Goal: Task Accomplishment & Management: Complete application form

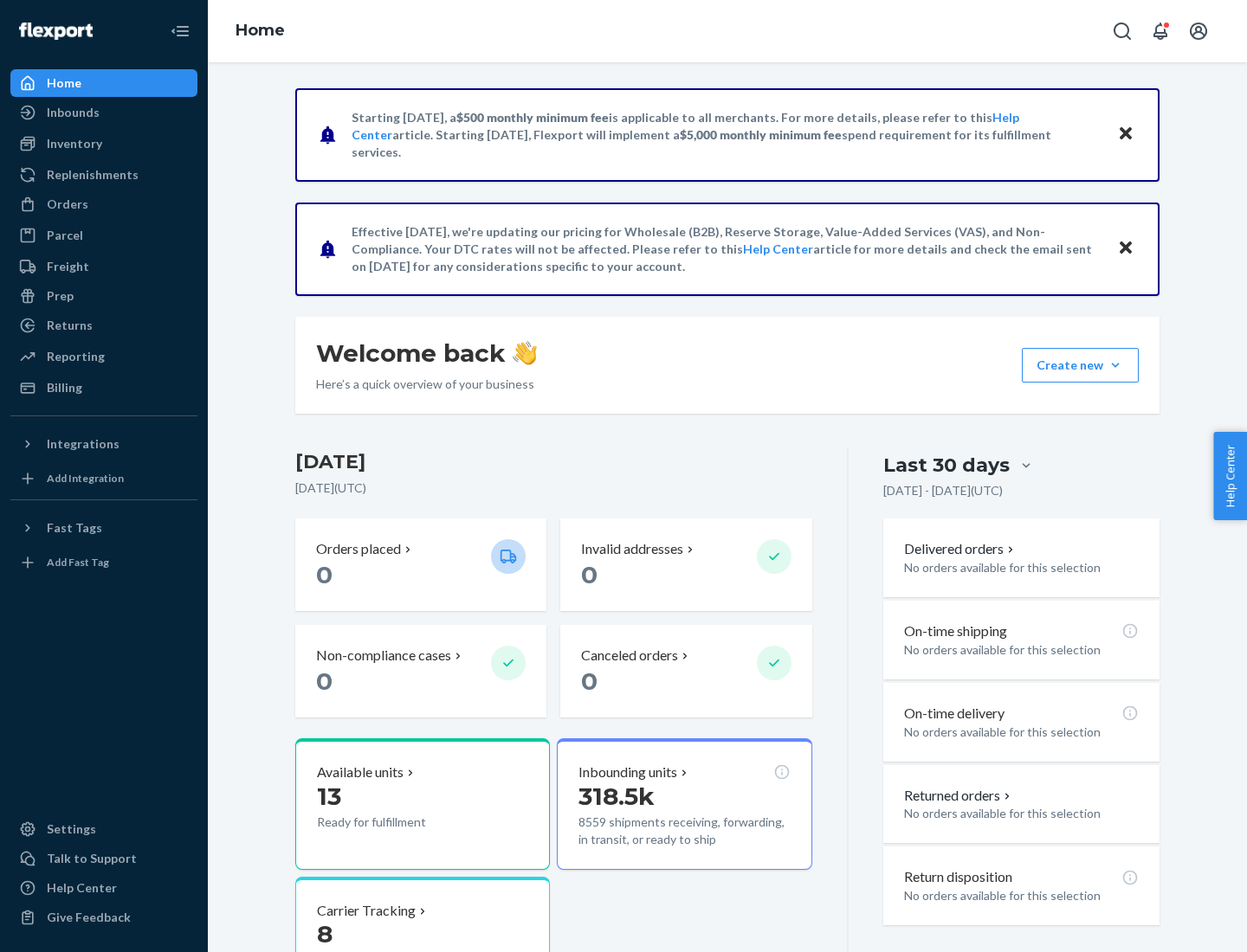
click at [1116, 365] on button "Create new Create new inbound Create new order Create new product" at bounding box center [1080, 365] width 116 height 34
click at [104, 113] on div "Inbounds" at bounding box center [104, 113] width 184 height 24
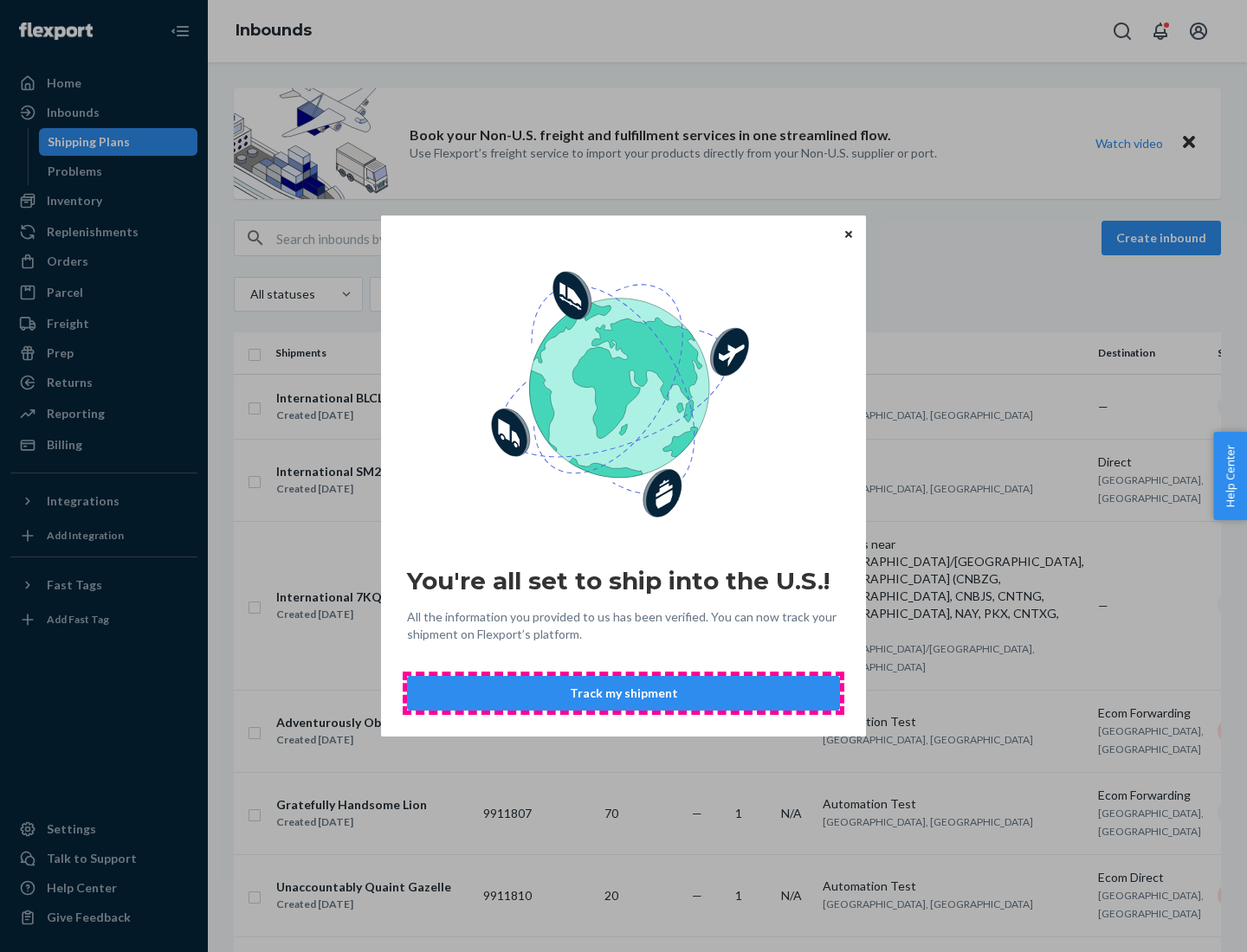
click at [623, 693] on button "Track my shipment" at bounding box center [623, 693] width 433 height 34
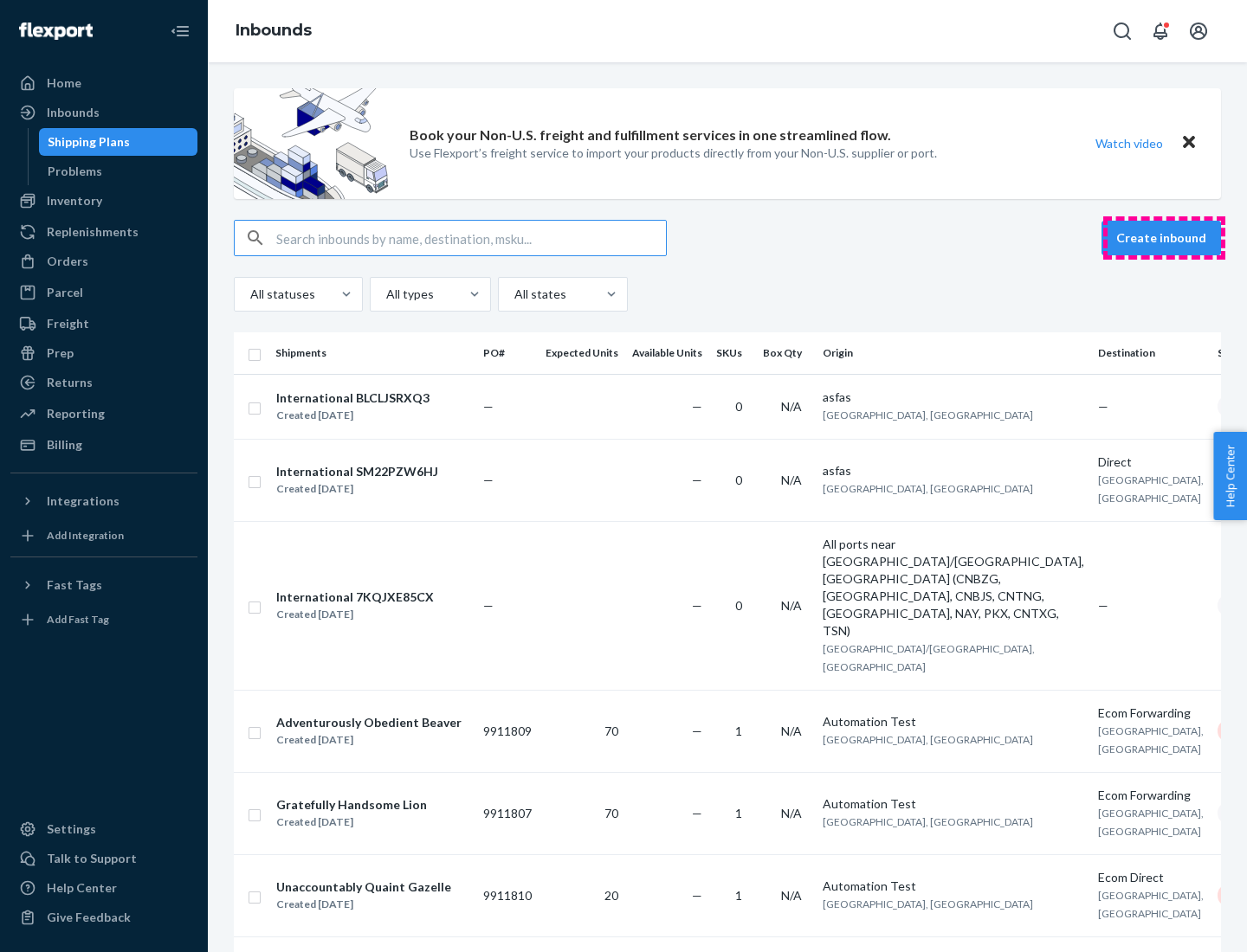
click at [1164, 238] on button "Create inbound" at bounding box center [1161, 238] width 119 height 34
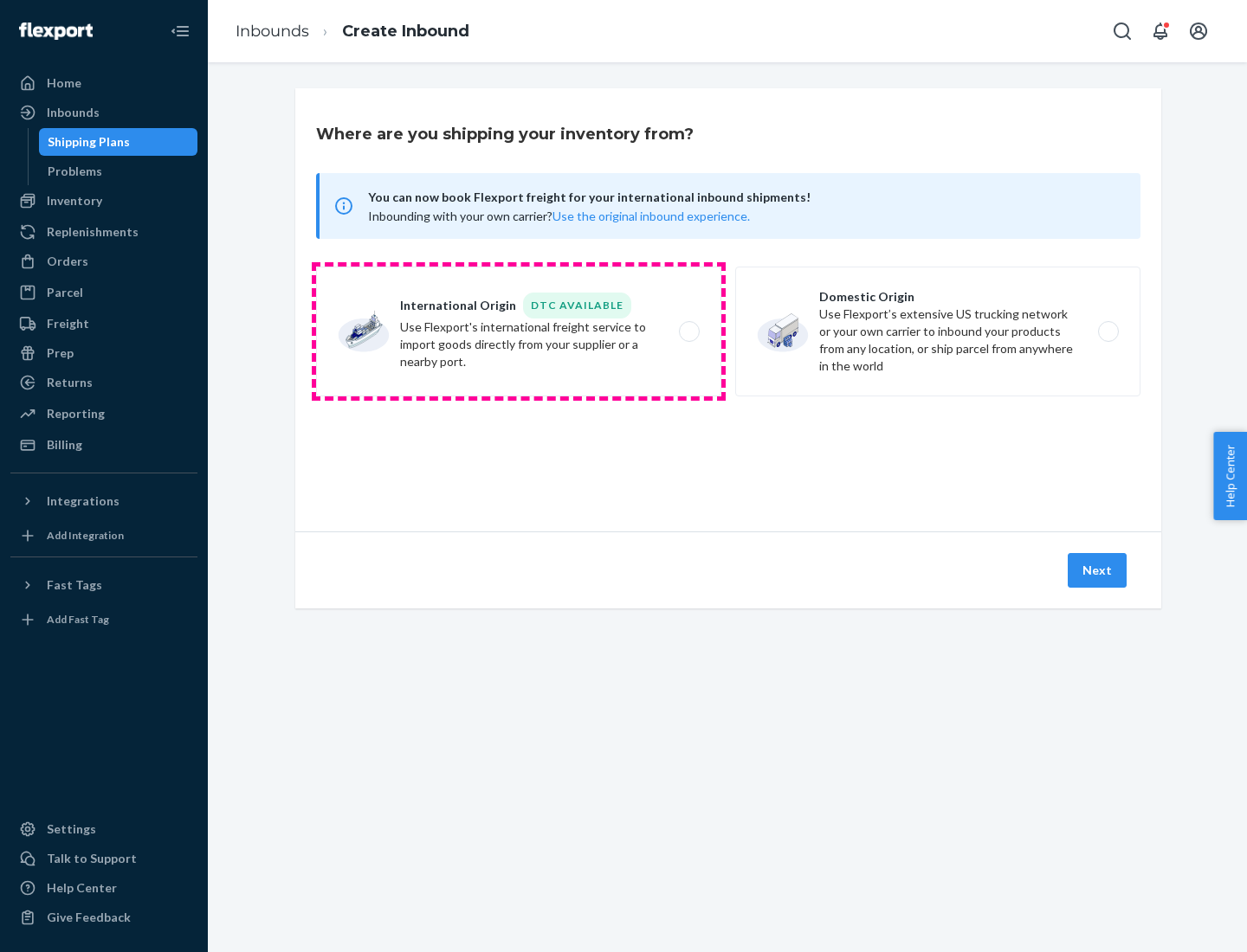
click at [519, 332] on label "International Origin DTC Available Use Flexport's international freight service…" at bounding box center [519, 332] width 405 height 130
click at [689, 332] on input "International Origin DTC Available Use Flexport's international freight service…" at bounding box center [694, 332] width 11 height 11
radio input "true"
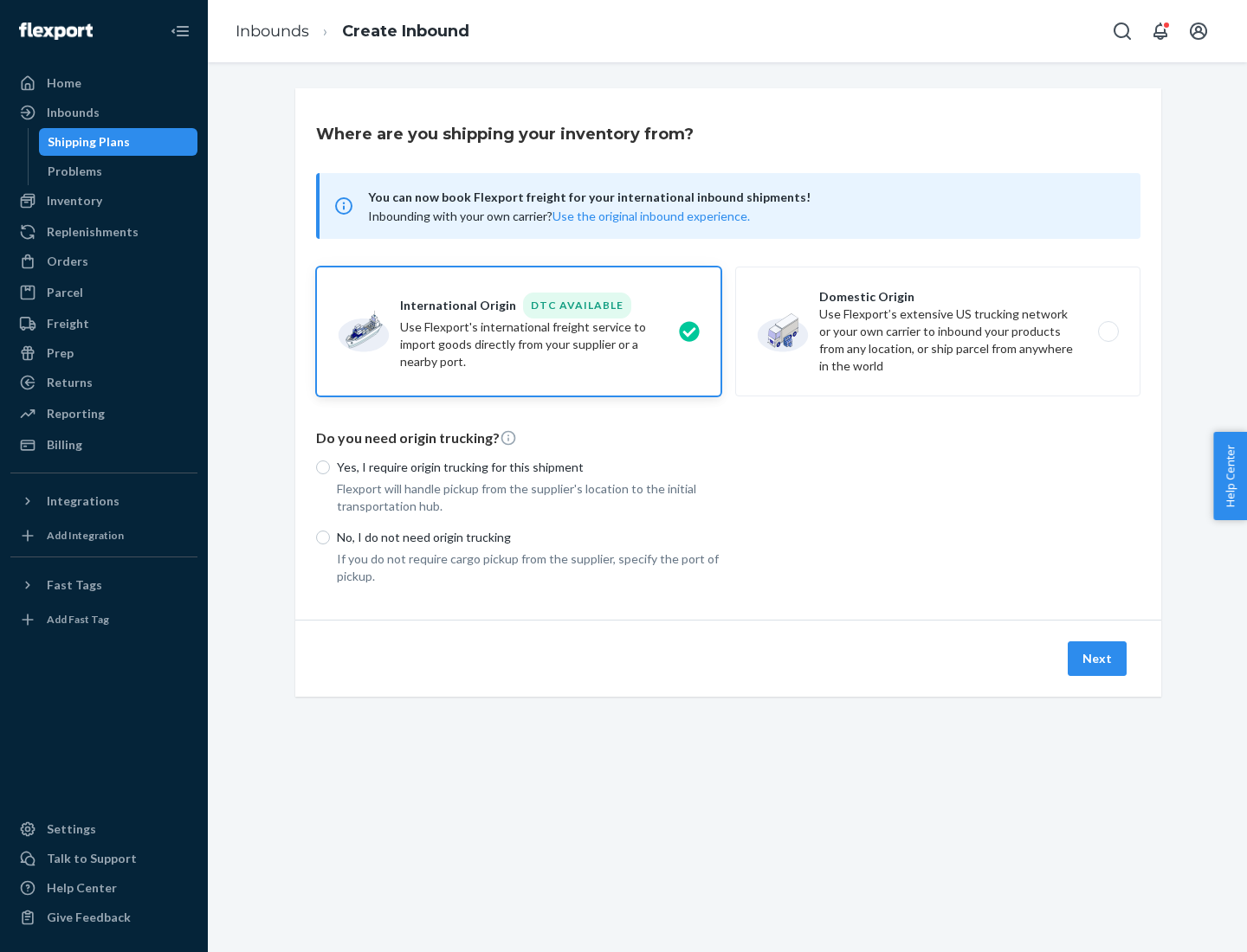
click at [529, 537] on p "No, I do not need origin trucking" at bounding box center [529, 537] width 385 height 18
click at [330, 537] on input "No, I do not need origin trucking" at bounding box center [323, 537] width 14 height 14
radio input "true"
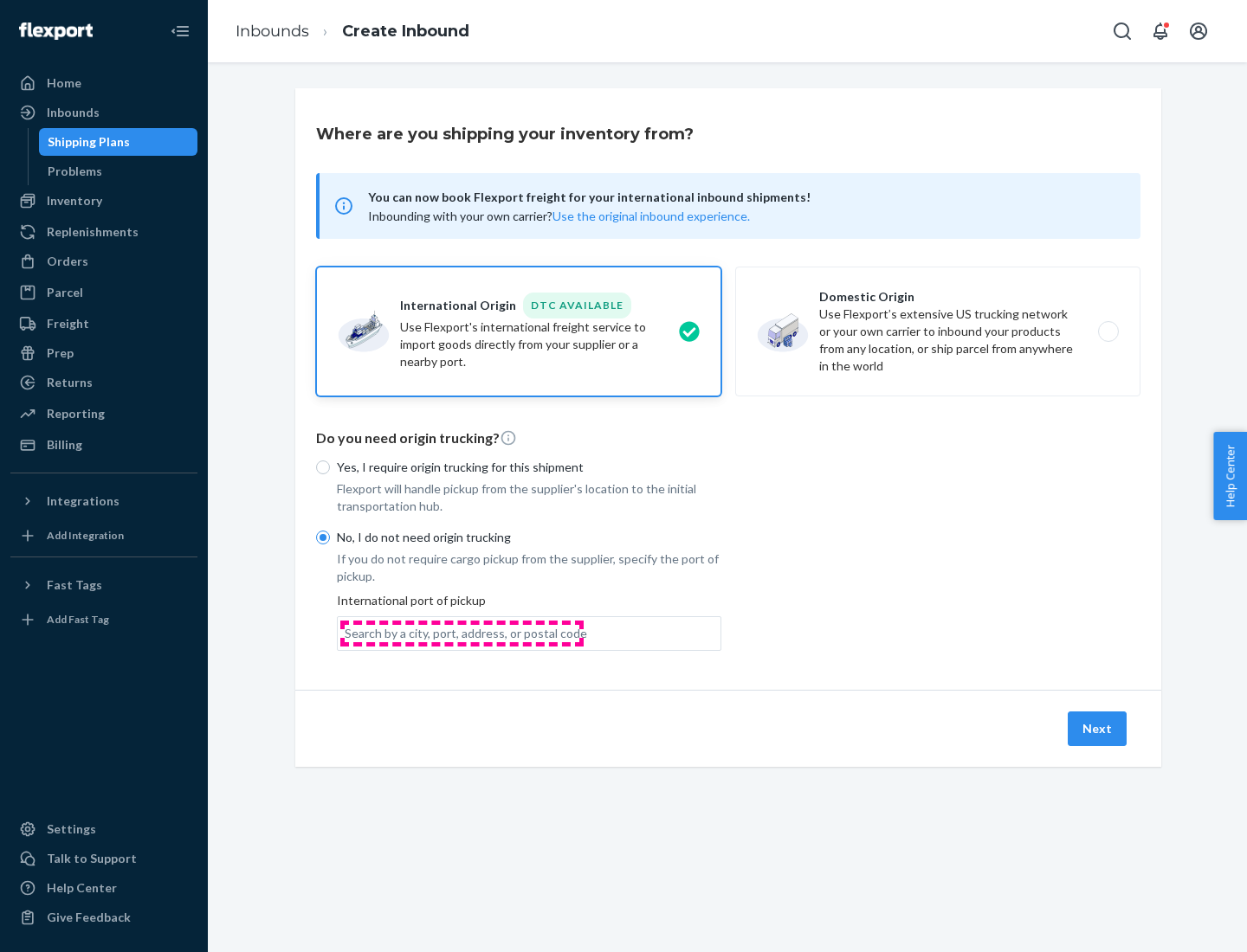
click at [461, 633] on div "Search by a city, port, address, or postal code" at bounding box center [466, 633] width 242 height 18
click at [347, 633] on input "Search by a city, port, address, or postal code" at bounding box center [346, 633] width 2 height 18
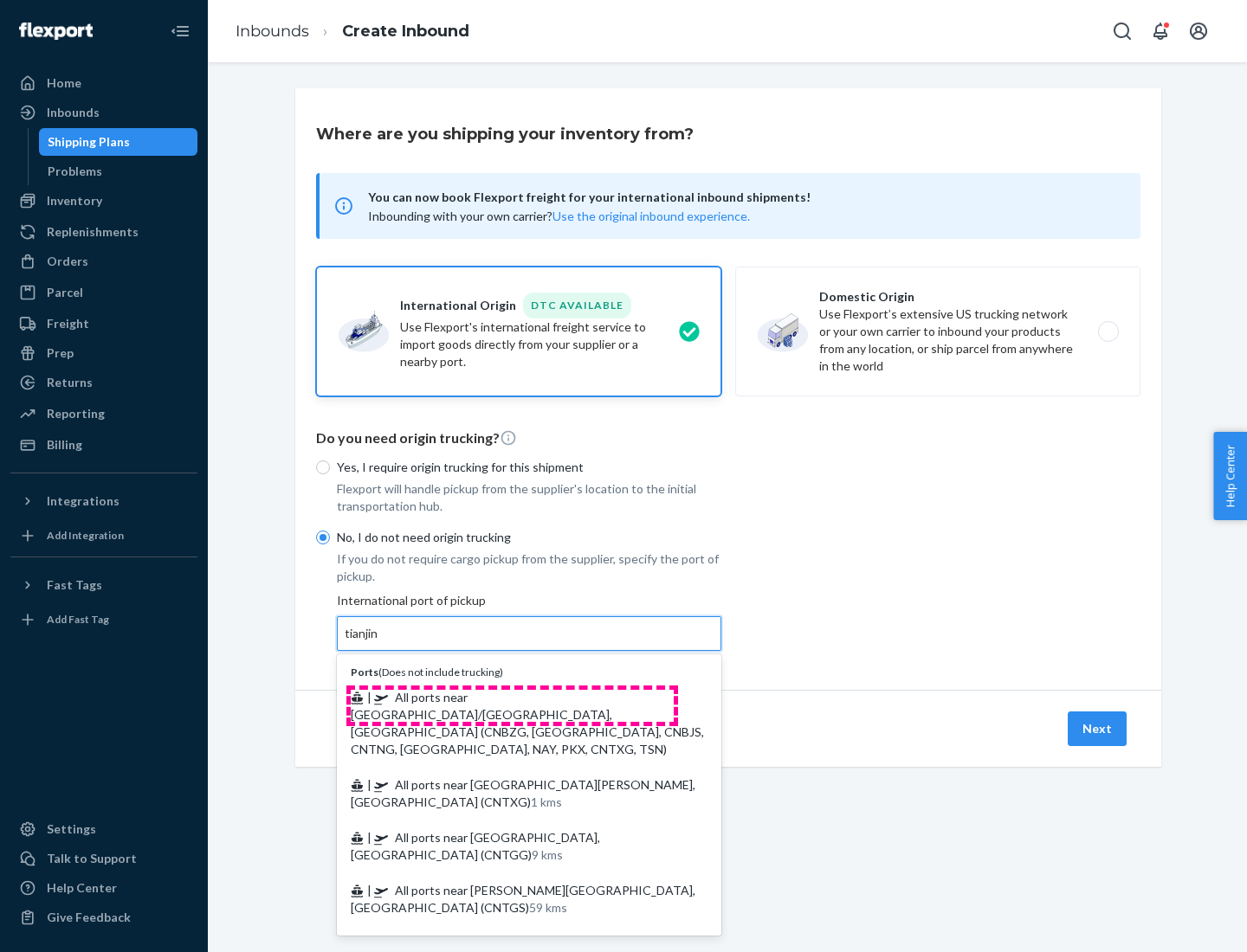
click at [512, 697] on span "| All ports near [GEOGRAPHIC_DATA]/[GEOGRAPHIC_DATA], [GEOGRAPHIC_DATA] (CNBZG,…" at bounding box center [527, 724] width 353 height 67
click at [380, 642] on input "tianjin" at bounding box center [362, 633] width 35 height 18
type input "All ports near [GEOGRAPHIC_DATA]/[GEOGRAPHIC_DATA], [GEOGRAPHIC_DATA] (CNBZG, […"
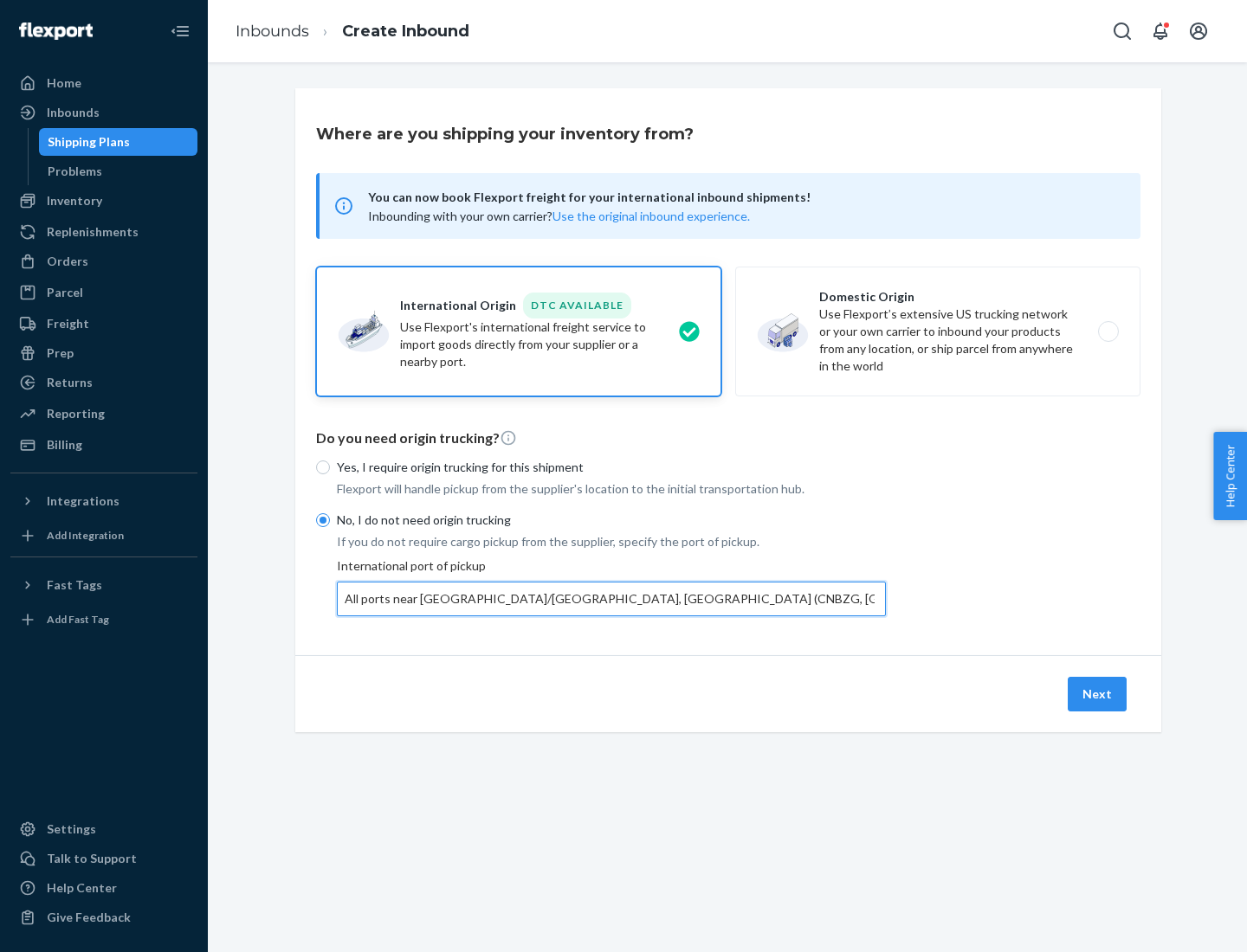
click at [1098, 693] on button "Next" at bounding box center [1097, 694] width 59 height 34
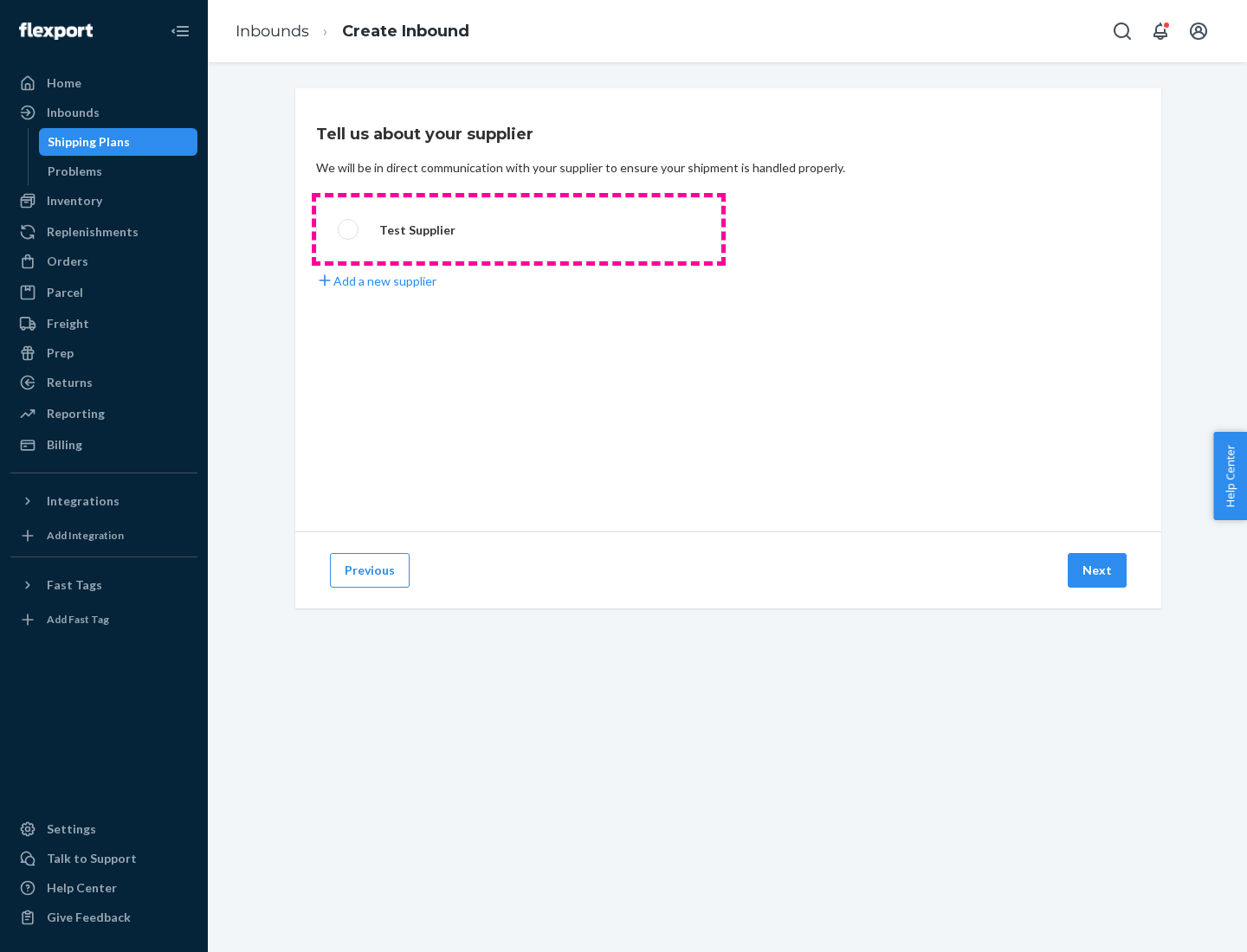
click at [519, 229] on label "Test Supplier" at bounding box center [519, 229] width 405 height 64
click at [349, 229] on input "Test Supplier" at bounding box center [343, 230] width 11 height 11
radio input "true"
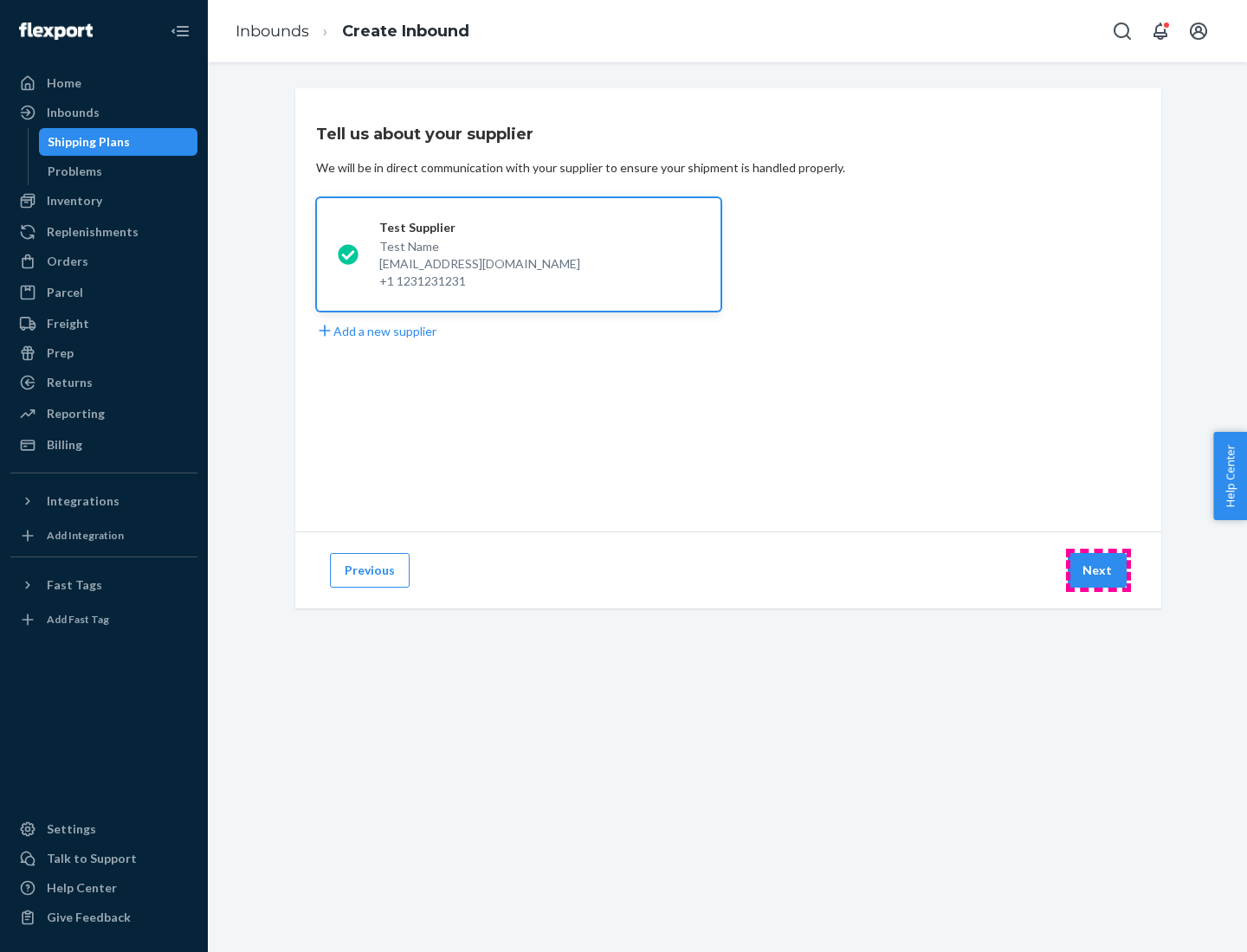
click at [1098, 570] on button "Next" at bounding box center [1097, 570] width 59 height 34
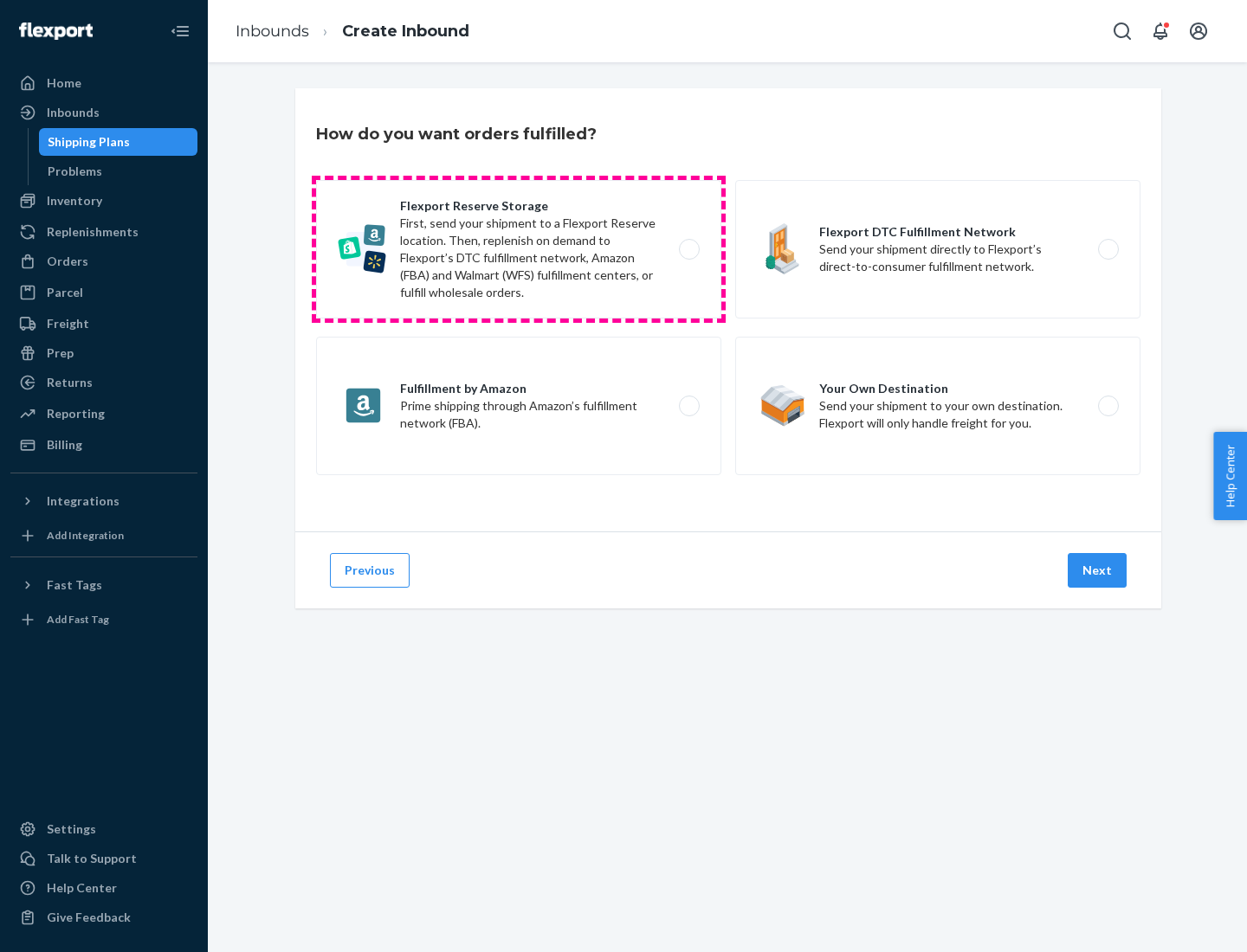
click at [519, 250] on label "Flexport Reserve Storage First, send your shipment to a Flexport Reserve locati…" at bounding box center [519, 250] width 405 height 139
click at [689, 250] on input "Flexport Reserve Storage First, send your shipment to a Flexport Reserve locati…" at bounding box center [694, 250] width 11 height 11
radio input "true"
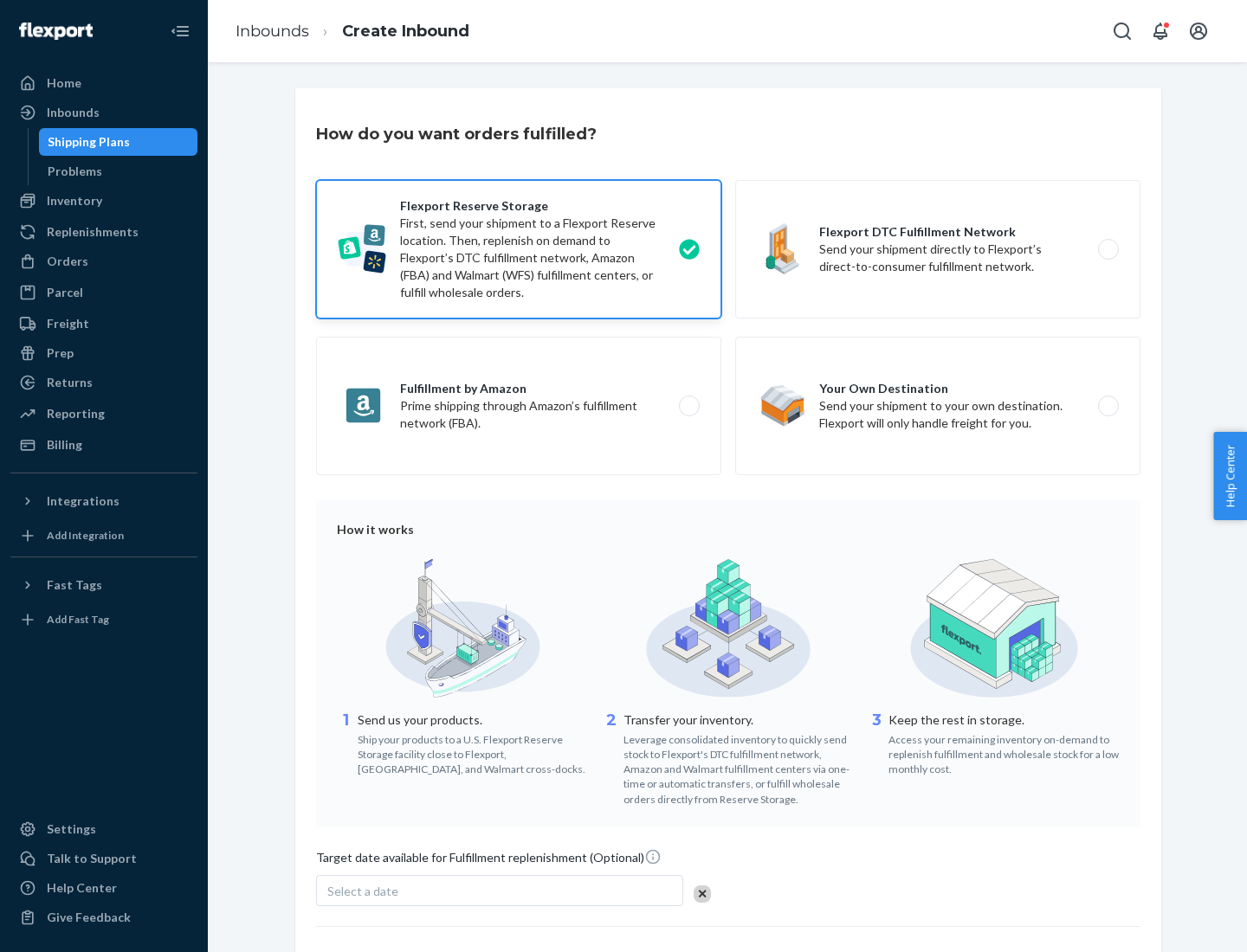
scroll to position [142, 0]
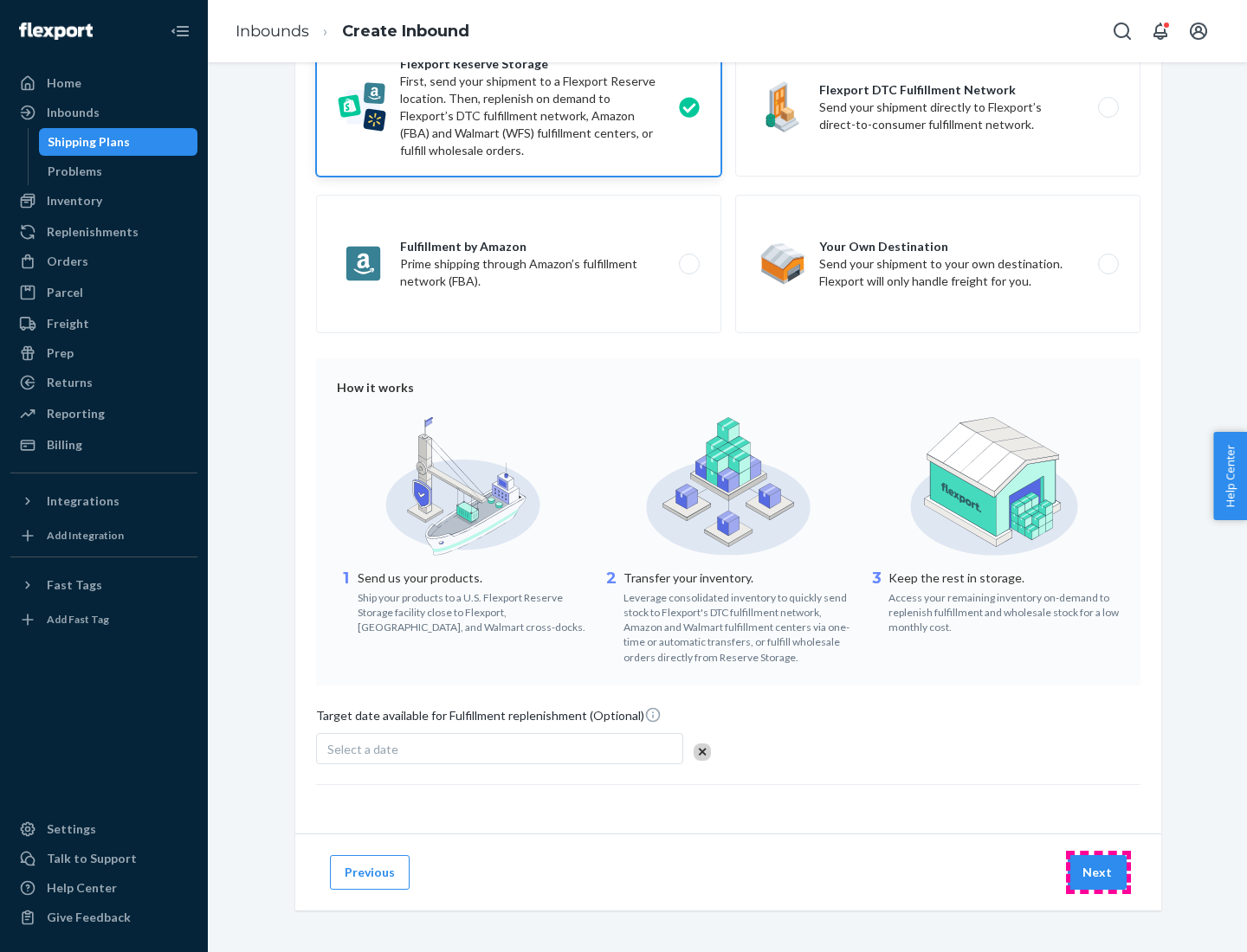
click at [1098, 872] on button "Next" at bounding box center [1097, 873] width 59 height 34
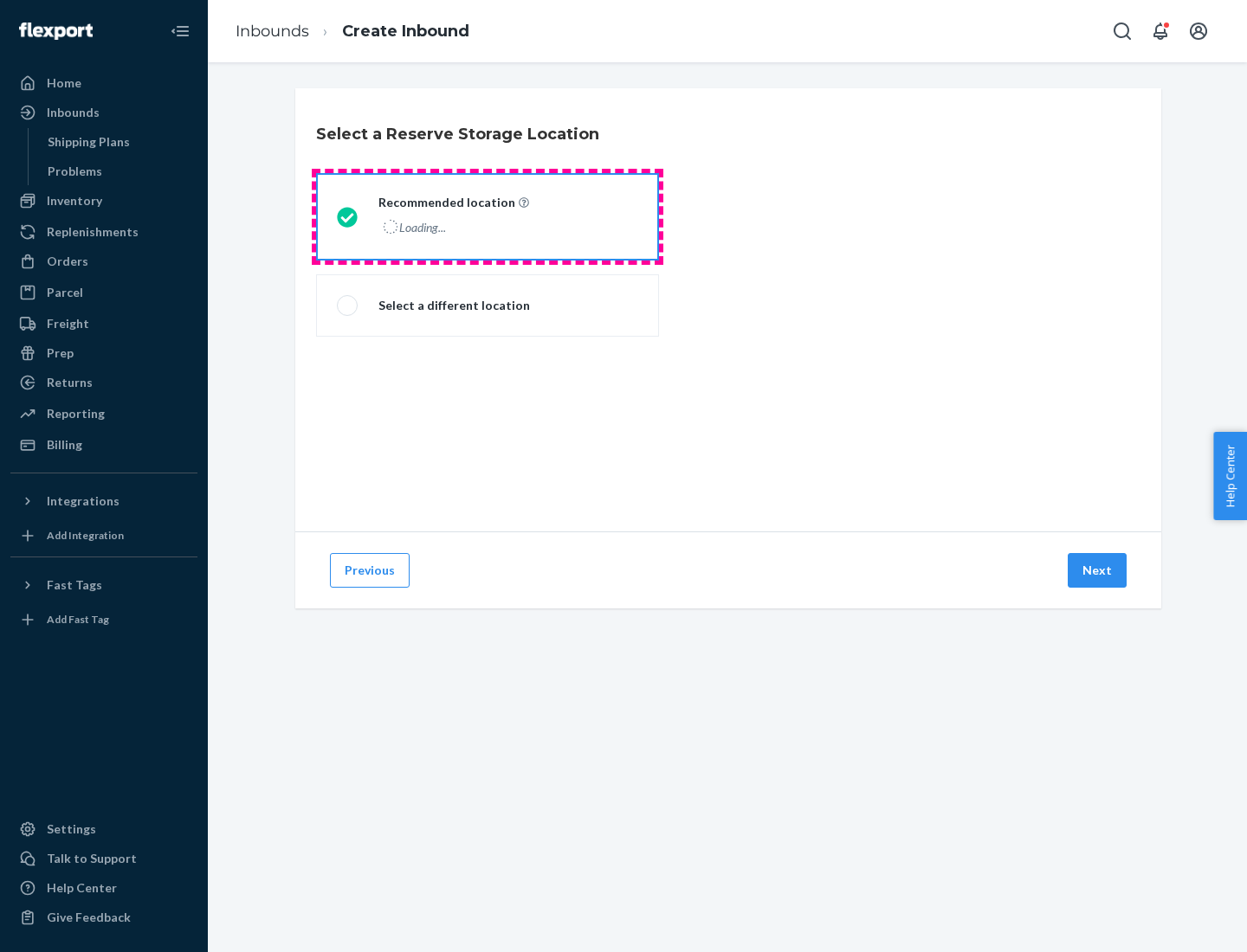
click at [487, 216] on div "Loading..." at bounding box center [451, 226] width 147 height 25
click at [348, 216] on input "Recommended location Loading..." at bounding box center [342, 217] width 11 height 11
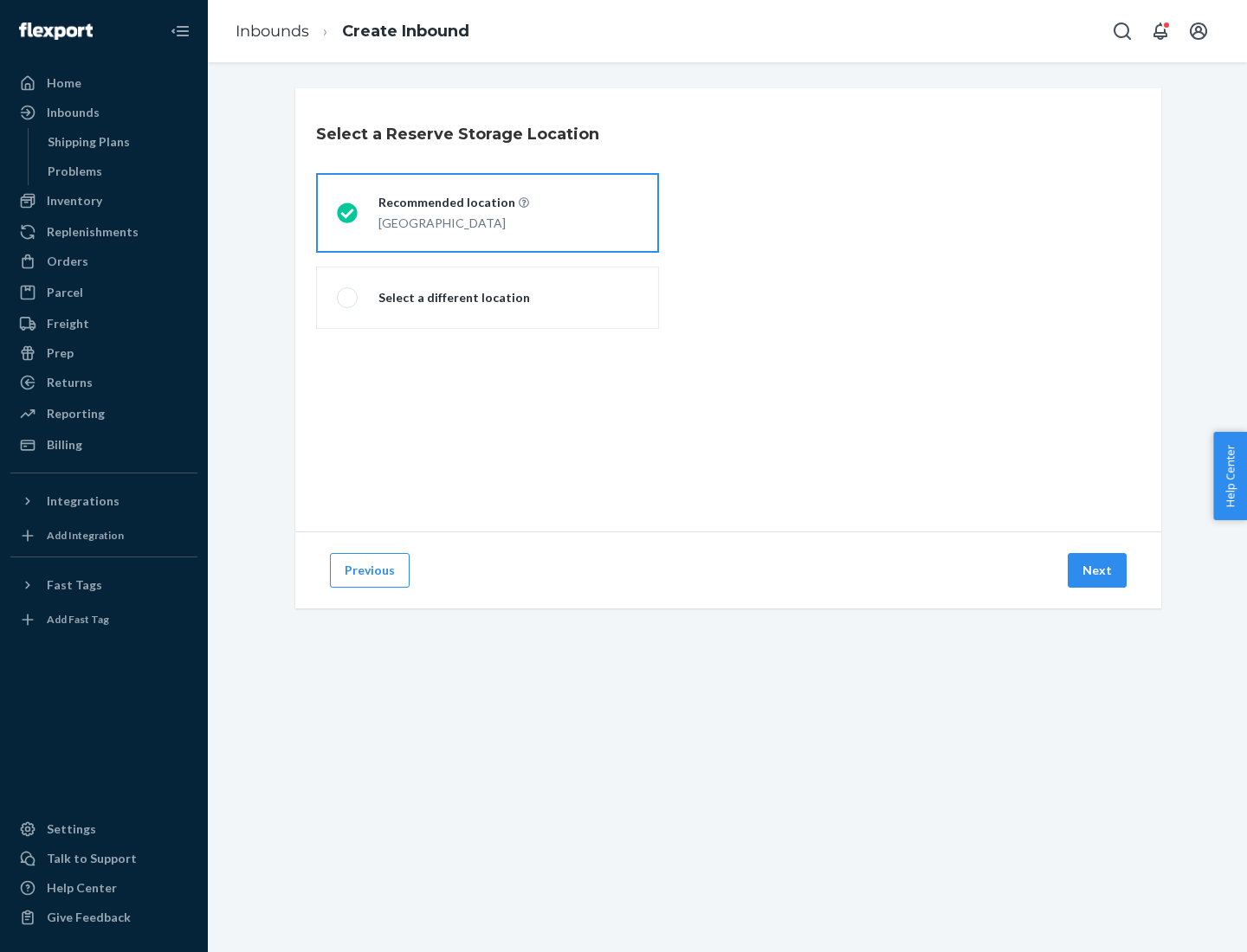
click at [1098, 570] on button "Next" at bounding box center [1097, 570] width 59 height 34
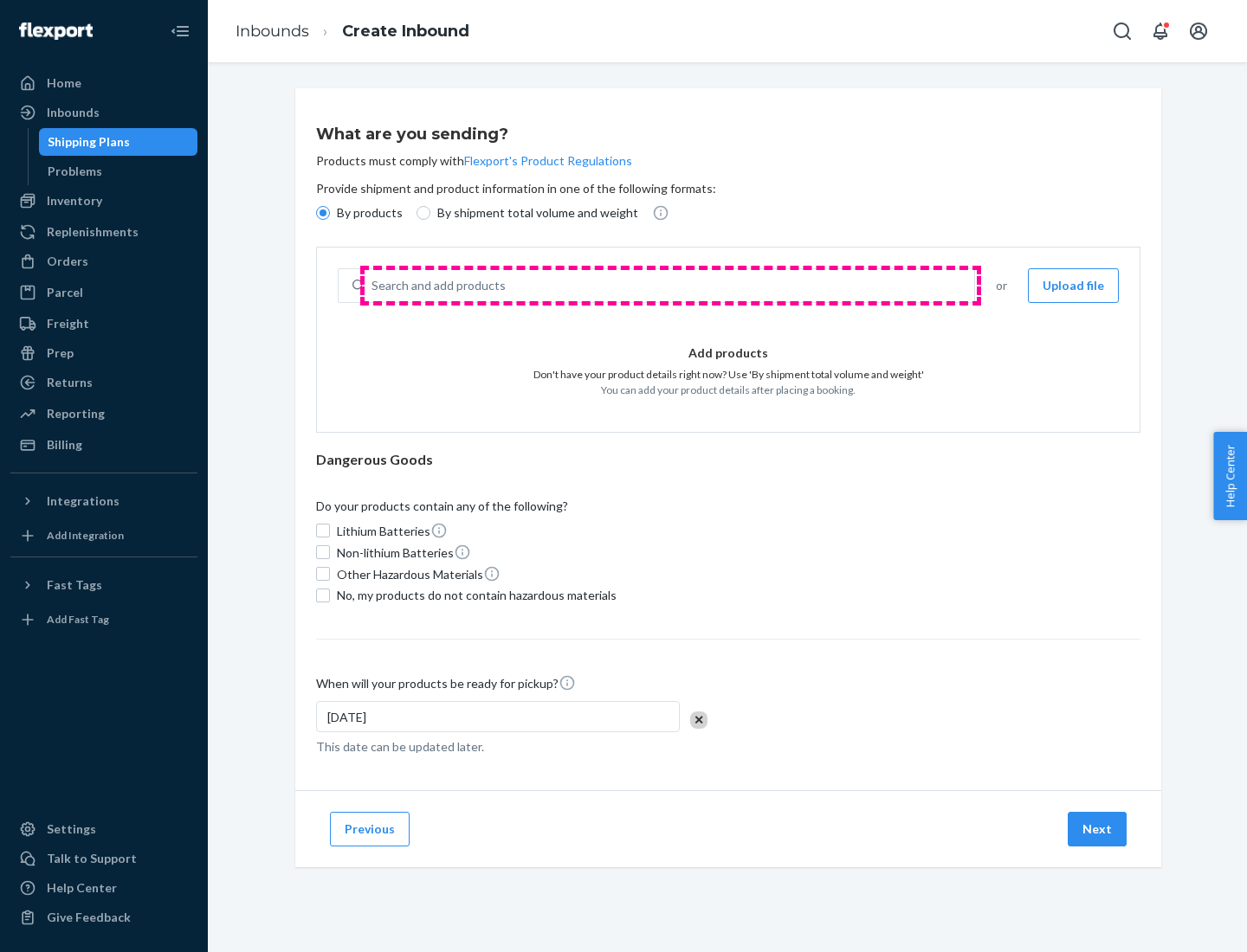
click at [670, 286] on div "Search and add products" at bounding box center [668, 286] width 609 height 31
click at [373, 286] on input "Search and add products" at bounding box center [373, 286] width 2 height 18
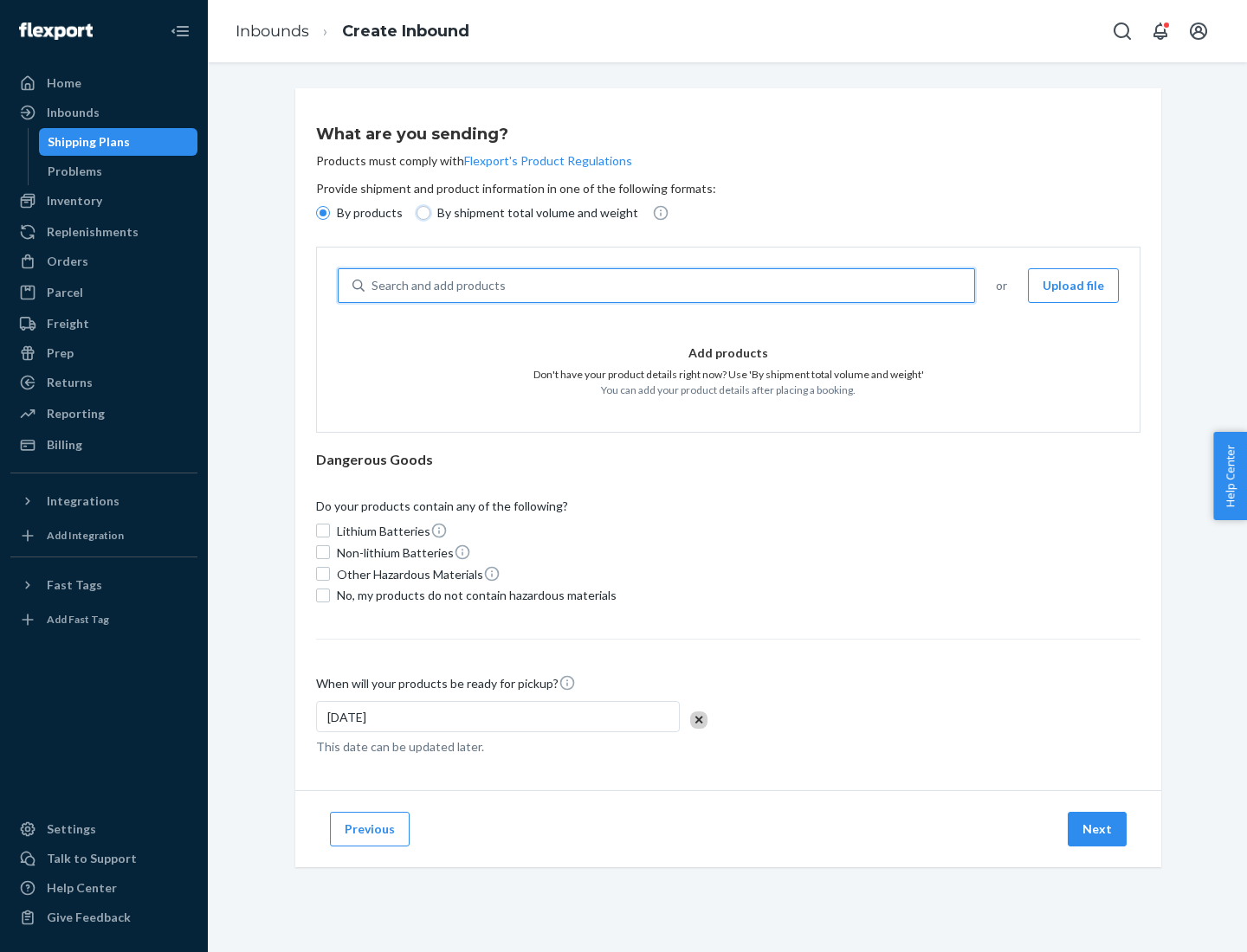
click at [421, 213] on input "By shipment total volume and weight" at bounding box center [423, 213] width 14 height 14
radio input "true"
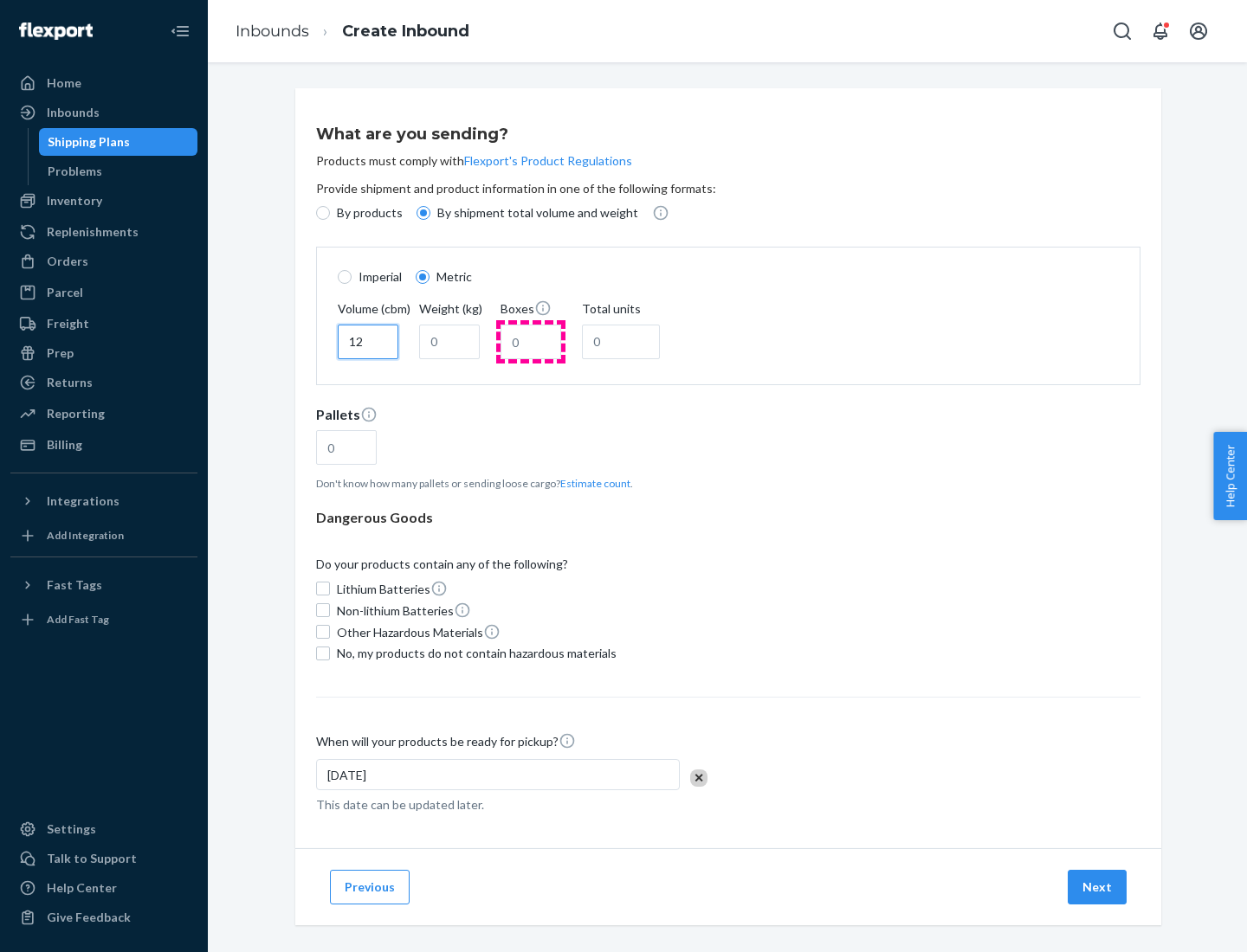
type input "12"
type input "22"
type input "222"
type input "121"
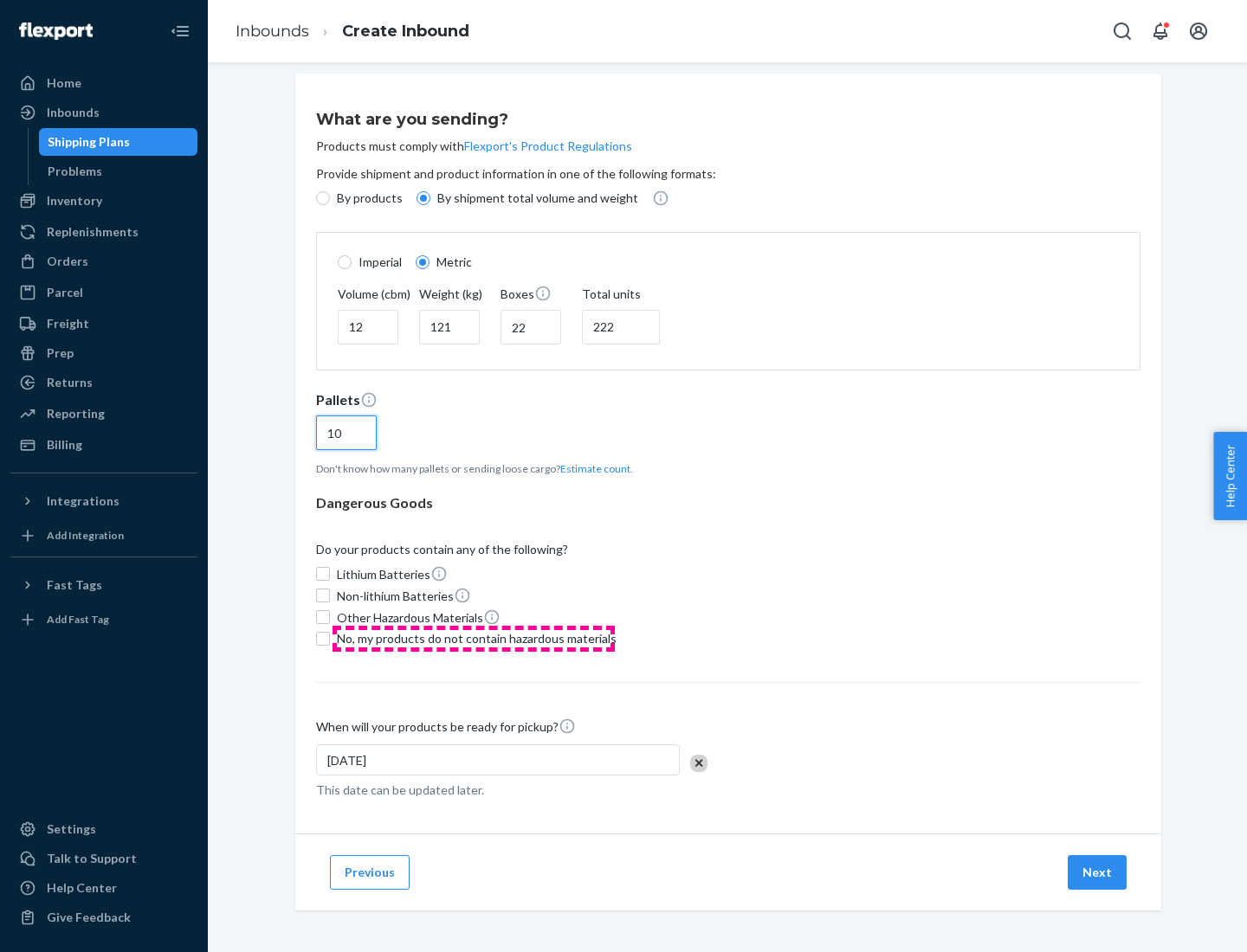
type input "10"
click at [473, 638] on span "No, my products do not contain hazardous materials" at bounding box center [476, 639] width 280 height 18
click at [330, 638] on input "No, my products do not contain hazardous materials" at bounding box center [323, 639] width 14 height 14
checkbox input "true"
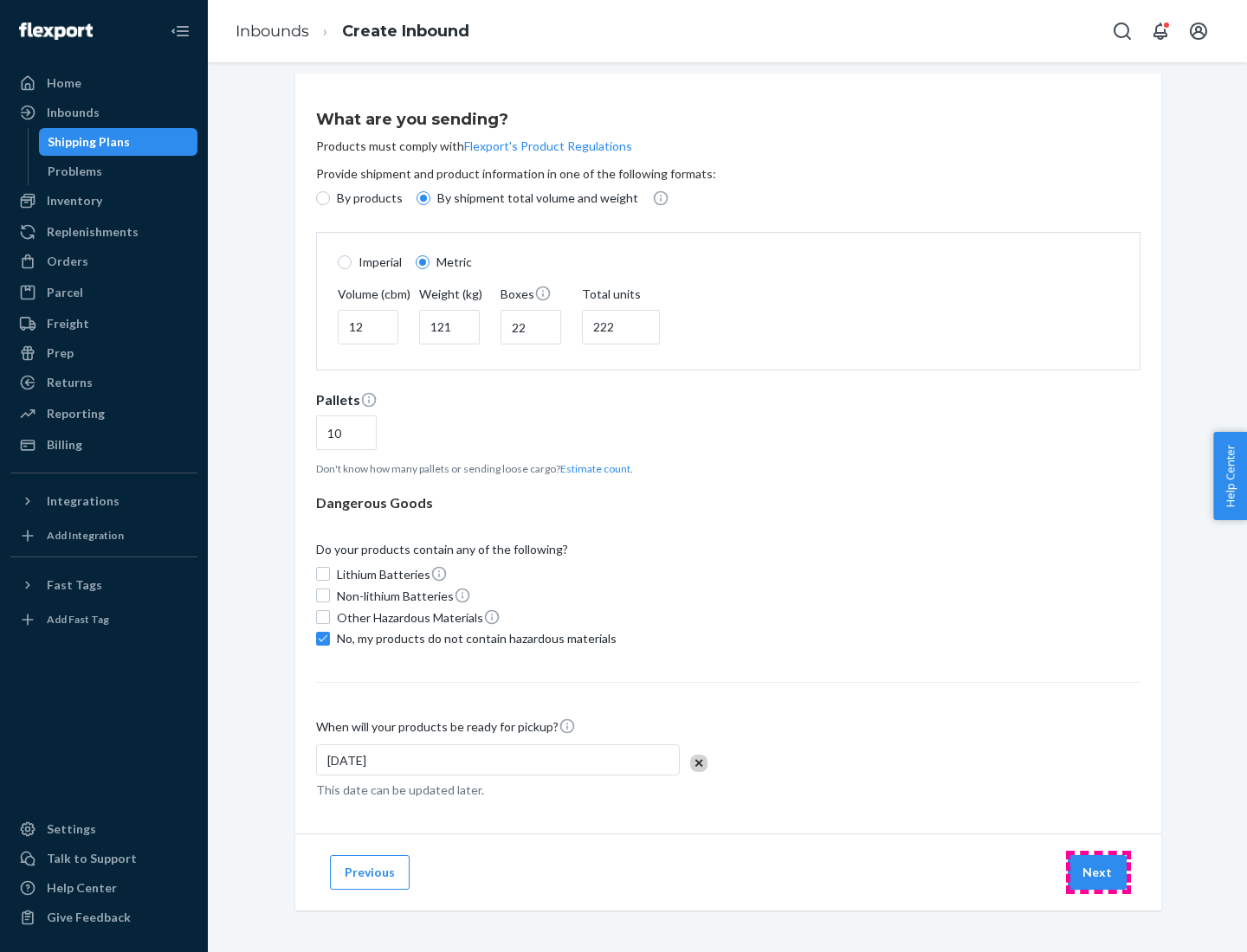
click at [1098, 872] on button "Next" at bounding box center [1097, 873] width 59 height 34
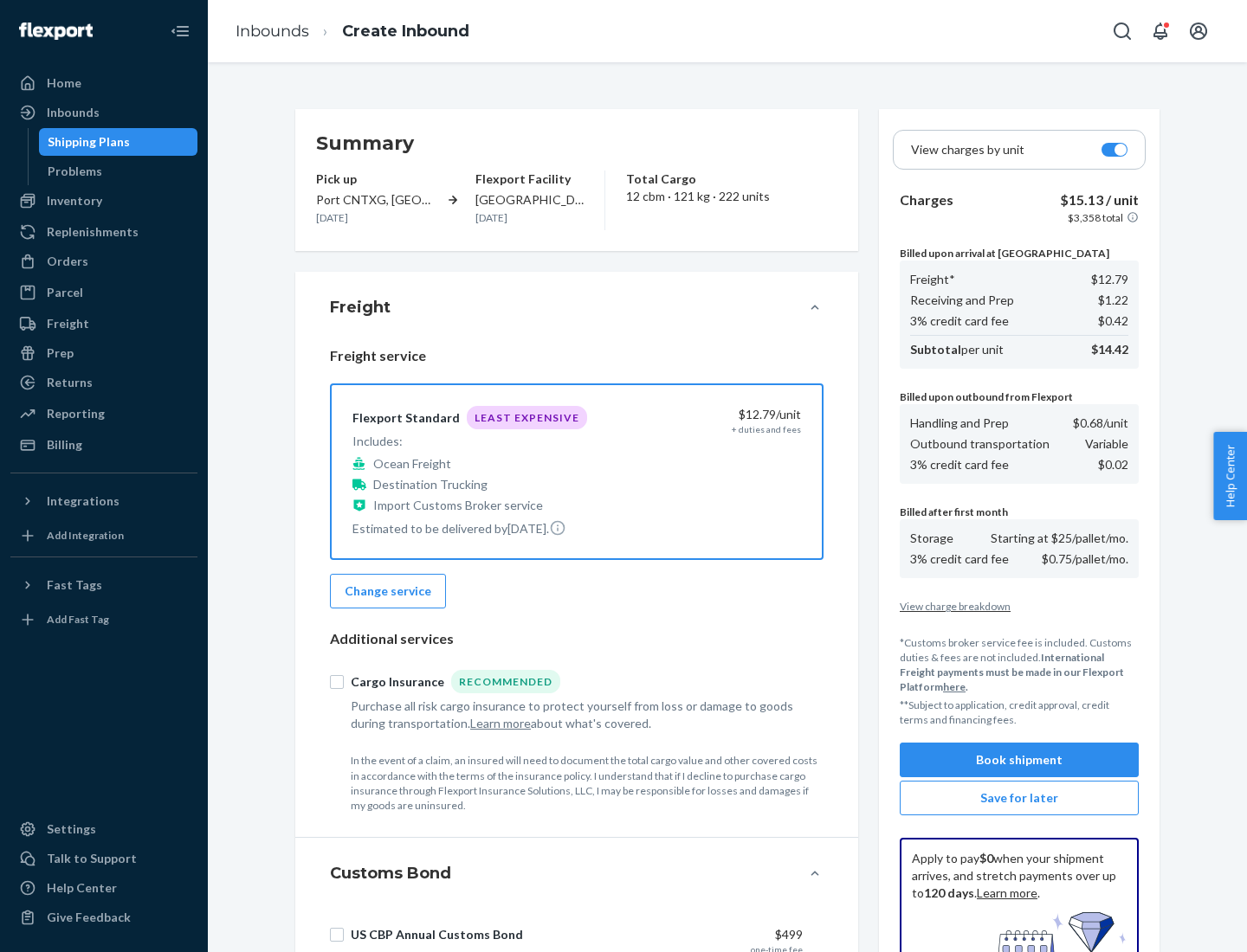
scroll to position [253, 0]
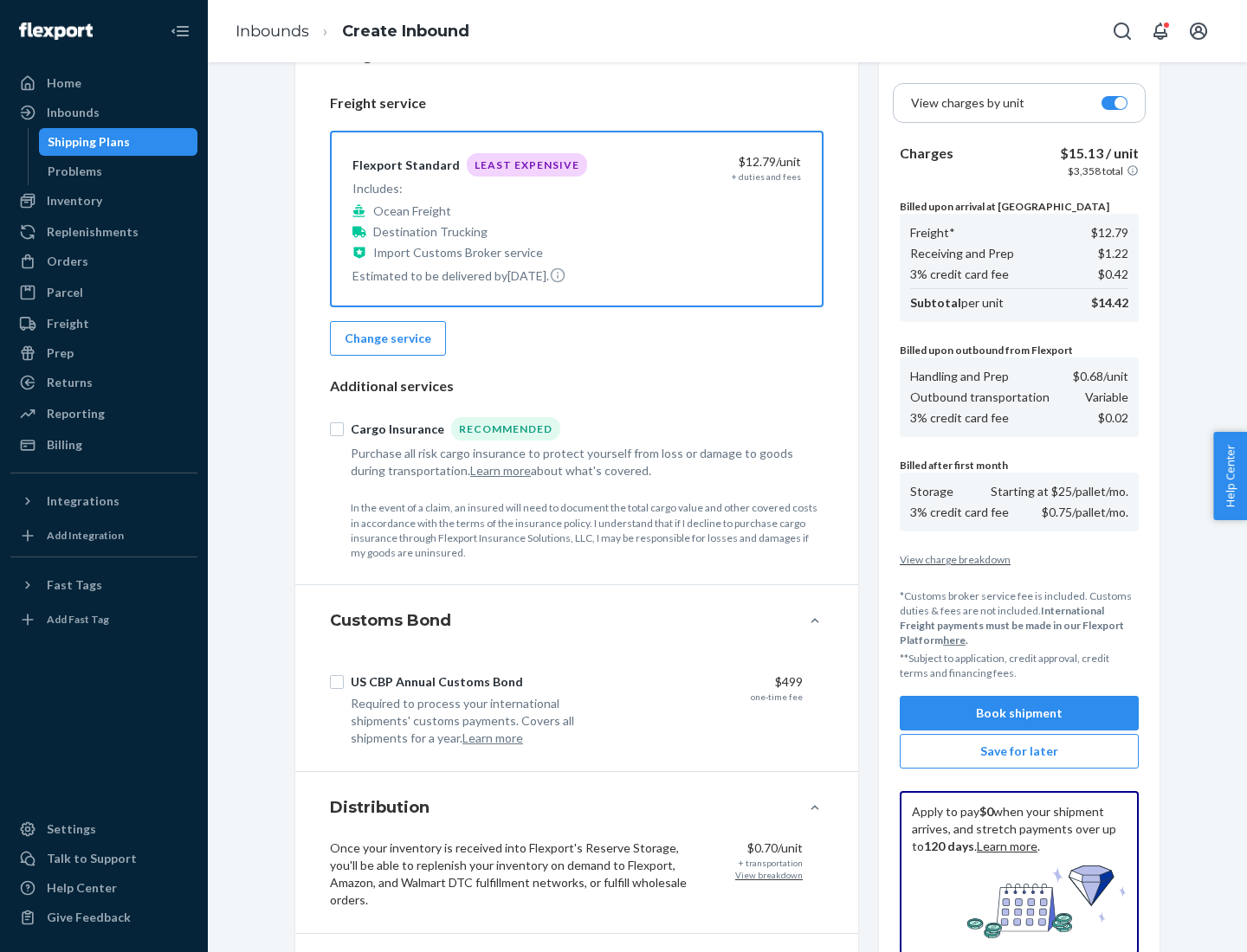
click at [1020, 714] on button "Book shipment" at bounding box center [1019, 713] width 239 height 34
